Goal: Information Seeking & Learning: Learn about a topic

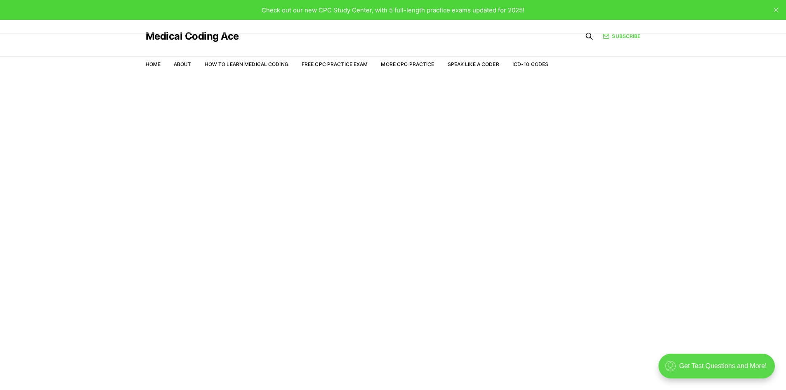
click at [734, 371] on div ".cls-1{fill:none;stroke:currentColor;stroke-linecap:round;stroke-linejoin:round…" at bounding box center [716, 365] width 116 height 25
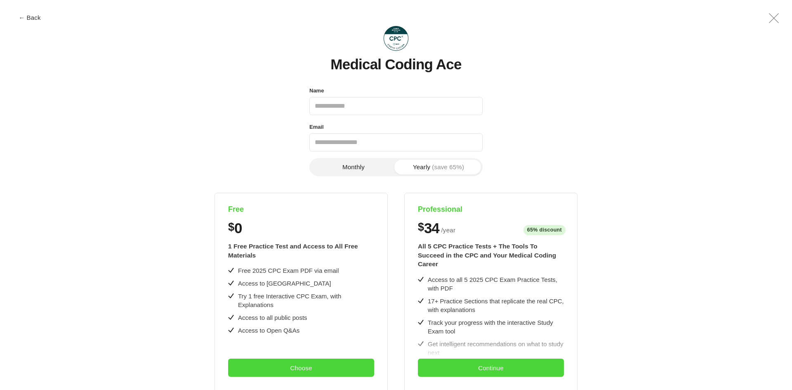
click at [777, 18] on icon ".a{fill:none;stroke:currentColor;stroke-linecap:round;stroke-linejoin:round;str…" at bounding box center [774, 18] width 20 height 20
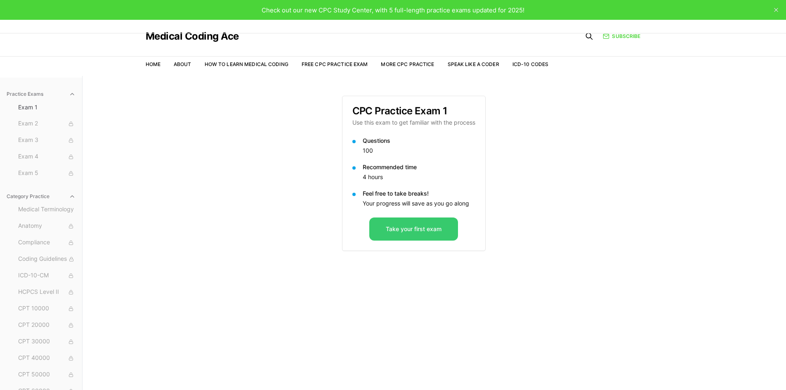
click at [431, 232] on button "Take your first exam" at bounding box center [413, 228] width 89 height 23
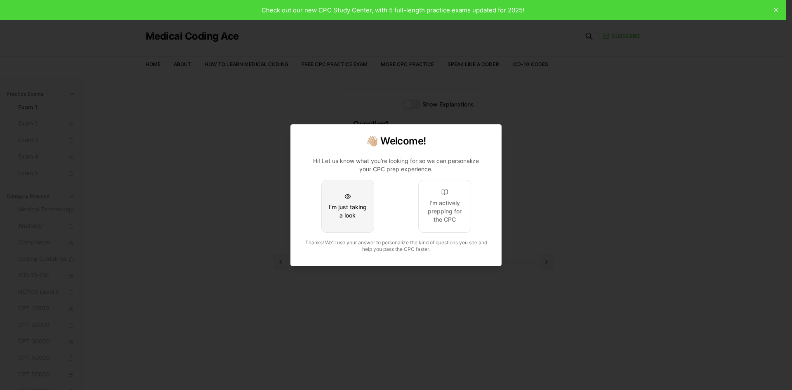
click at [365, 210] on div "I'm just taking a look" at bounding box center [347, 211] width 39 height 16
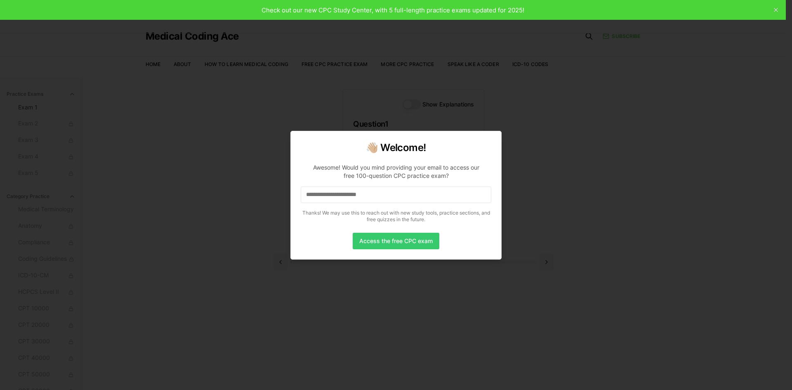
click at [426, 238] on button "Access the free CPC exam" at bounding box center [396, 241] width 87 height 16
click at [397, 245] on button "Access the free CPC exam" at bounding box center [396, 241] width 87 height 16
click at [403, 196] on input at bounding box center [396, 194] width 191 height 16
drag, startPoint x: 586, startPoint y: 252, endPoint x: 567, endPoint y: 250, distance: 19.5
click at [586, 252] on div at bounding box center [396, 195] width 792 height 390
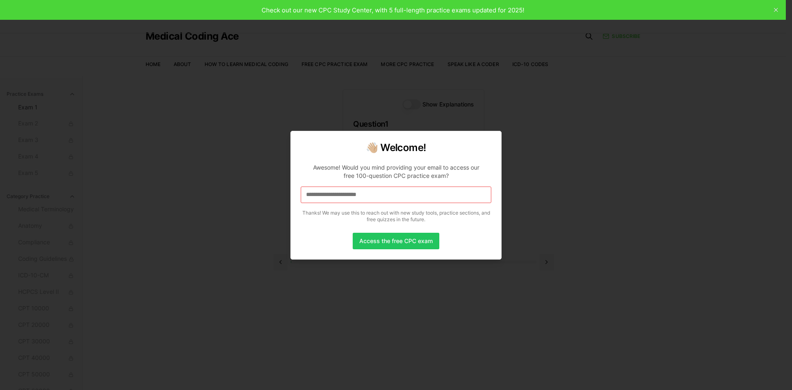
click at [565, 250] on div at bounding box center [396, 195] width 792 height 390
click at [566, 247] on div at bounding box center [396, 195] width 792 height 390
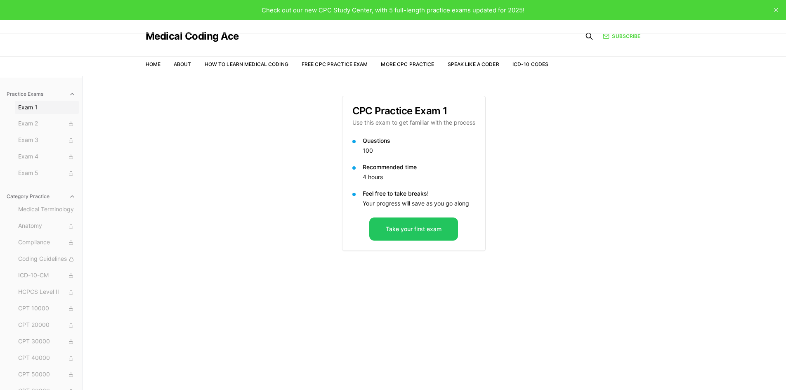
click at [30, 103] on button "Exam 1" at bounding box center [47, 107] width 64 height 13
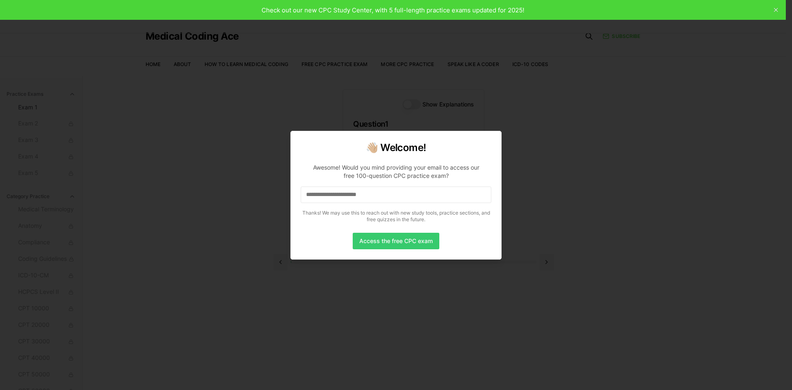
click at [404, 243] on button "Access the free CPC exam" at bounding box center [396, 241] width 87 height 16
click at [405, 243] on button "Access the free CPC exam" at bounding box center [396, 241] width 87 height 16
click at [404, 242] on button "Access the free CPC exam" at bounding box center [396, 241] width 87 height 16
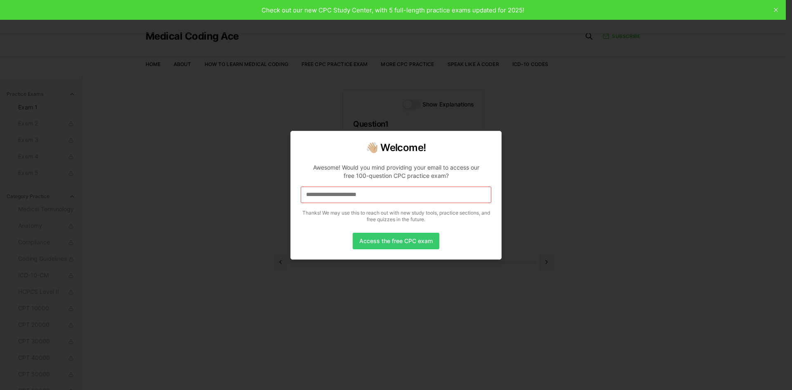
click at [403, 242] on button "Access the free CPC exam" at bounding box center [396, 241] width 87 height 16
click at [347, 191] on input at bounding box center [396, 194] width 191 height 16
click at [404, 196] on input at bounding box center [396, 194] width 191 height 16
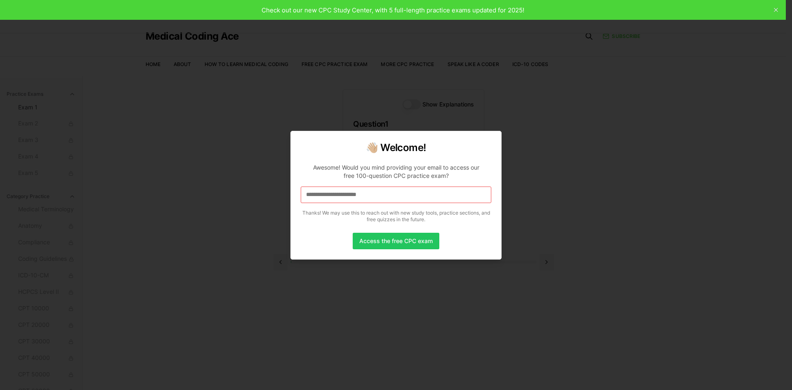
click at [403, 197] on input at bounding box center [396, 194] width 191 height 16
click at [613, 192] on div at bounding box center [396, 195] width 792 height 390
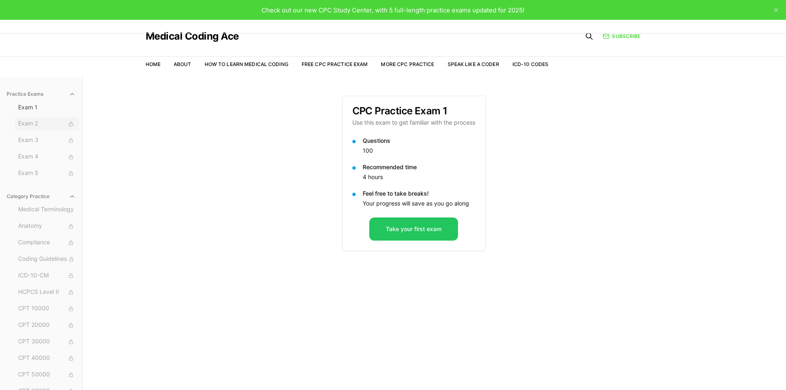
click at [25, 123] on span "Exam 2" at bounding box center [46, 123] width 57 height 9
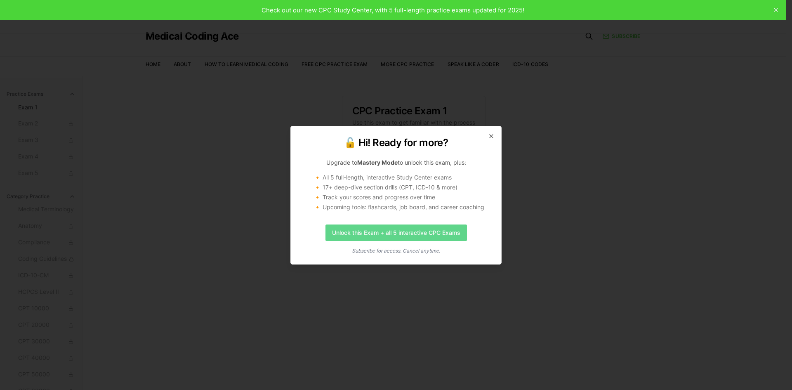
click at [412, 238] on link "Unlock this Exam + all 5 interactive CPC Exams" at bounding box center [395, 232] width 141 height 16
click at [491, 134] on icon "button" at bounding box center [491, 136] width 7 height 7
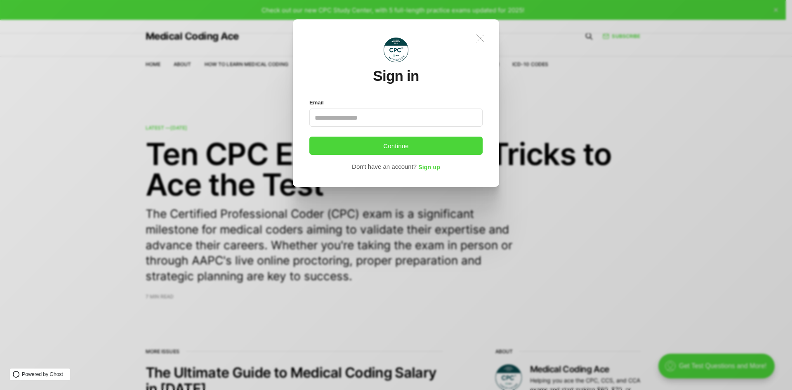
click at [485, 38] on icon ".a{fill:none;stroke:currentColor;stroke-linecap:round;stroke-linejoin:round;str…" at bounding box center [480, 38] width 18 height 18
